Goal: Task Accomplishment & Management: Manage account settings

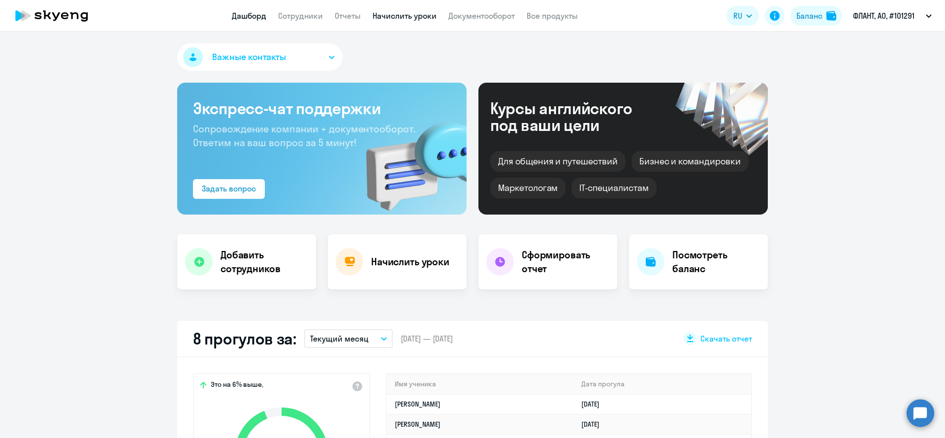
click at [407, 19] on link "Начислить уроки" at bounding box center [405, 16] width 64 height 10
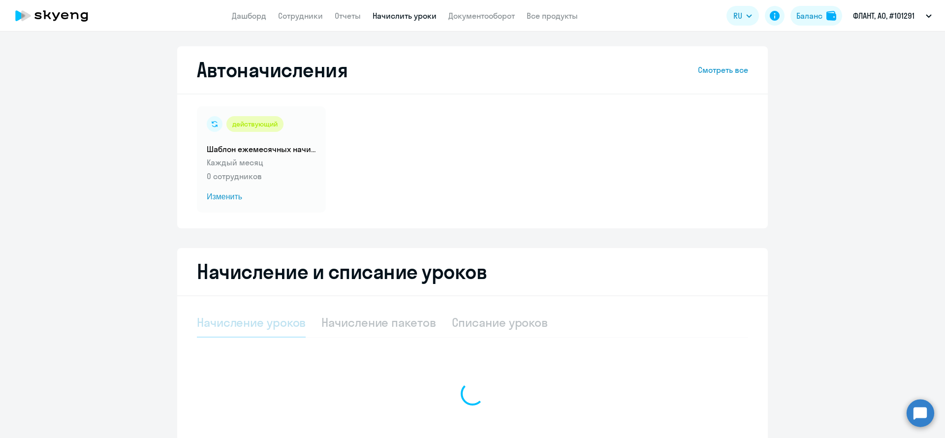
select select "10"
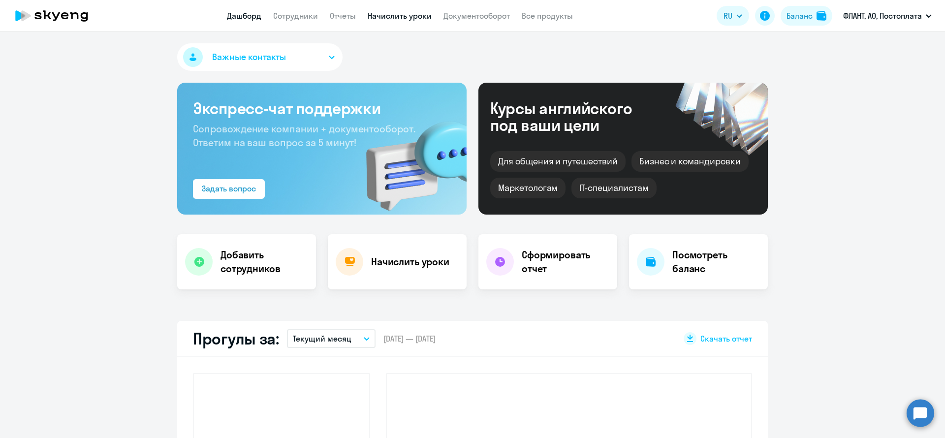
click at [378, 19] on link "Начислить уроки" at bounding box center [400, 16] width 64 height 10
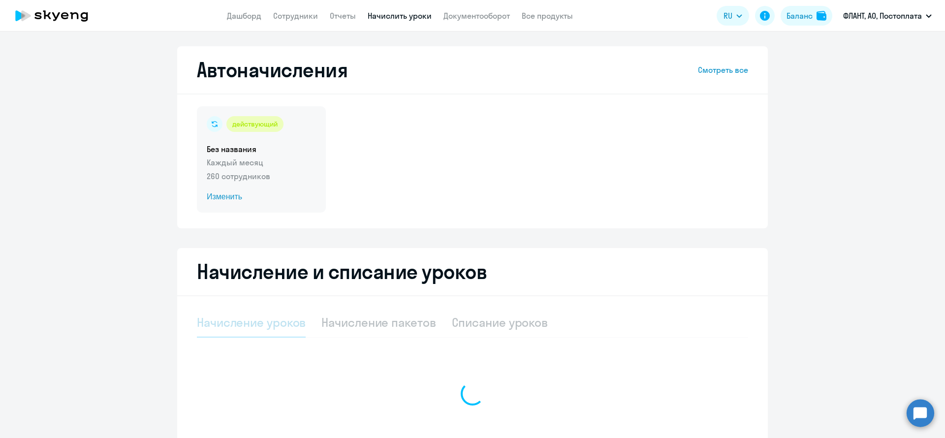
click at [228, 197] on span "Изменить" at bounding box center [261, 197] width 109 height 12
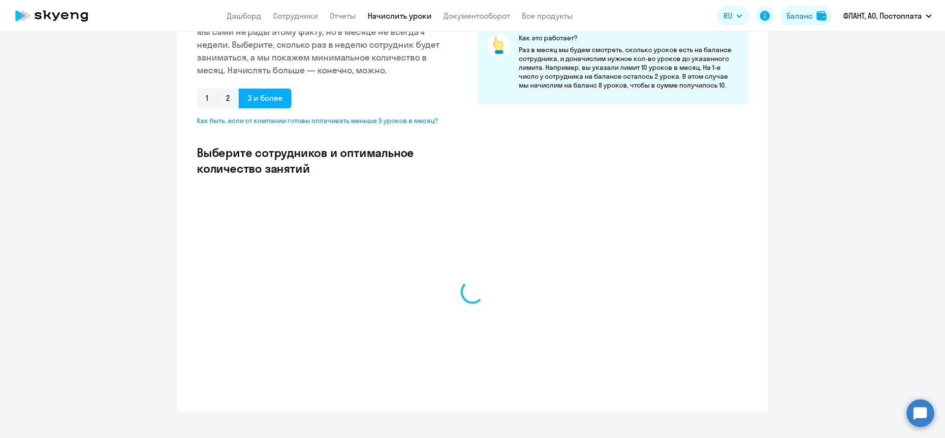
select select "10"
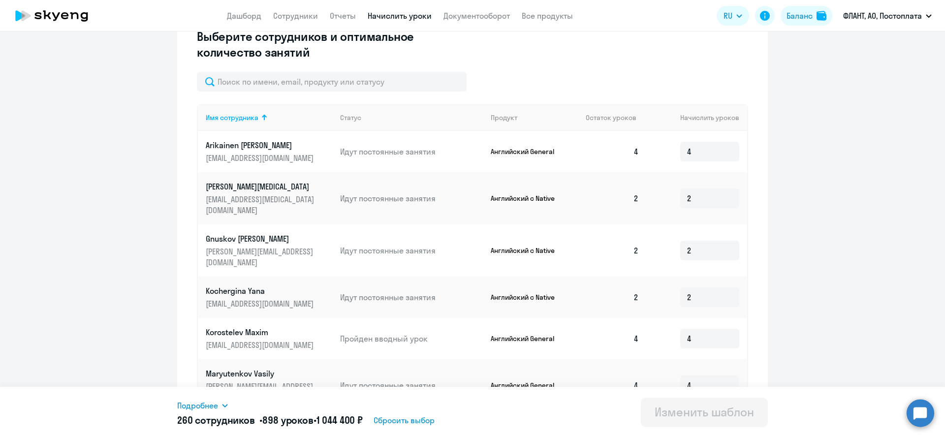
scroll to position [107, 0]
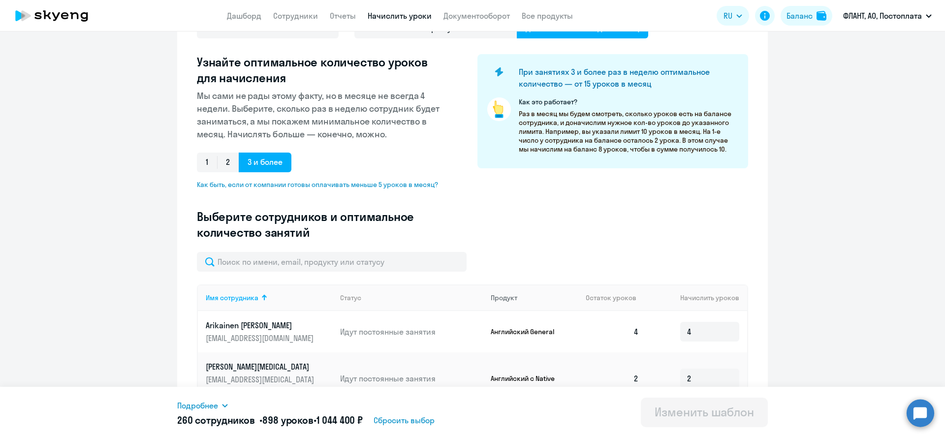
click at [511, 302] on th "Продукт" at bounding box center [530, 297] width 95 height 27
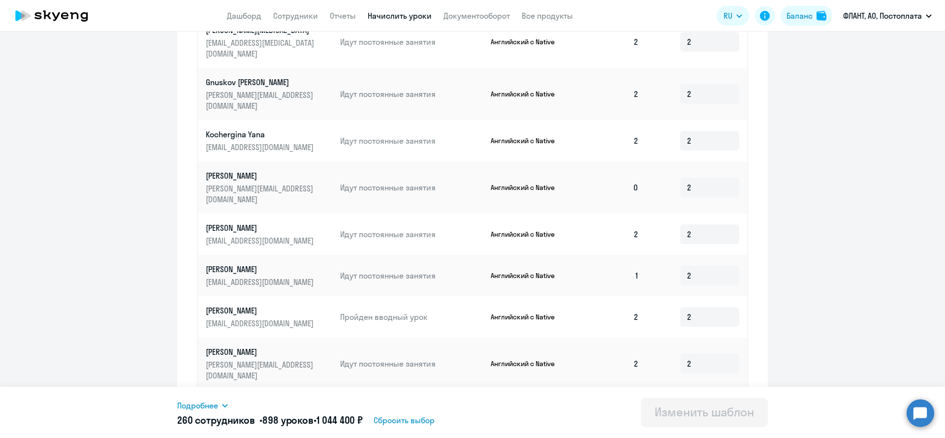
scroll to position [476, 0]
